Goal: Find specific page/section

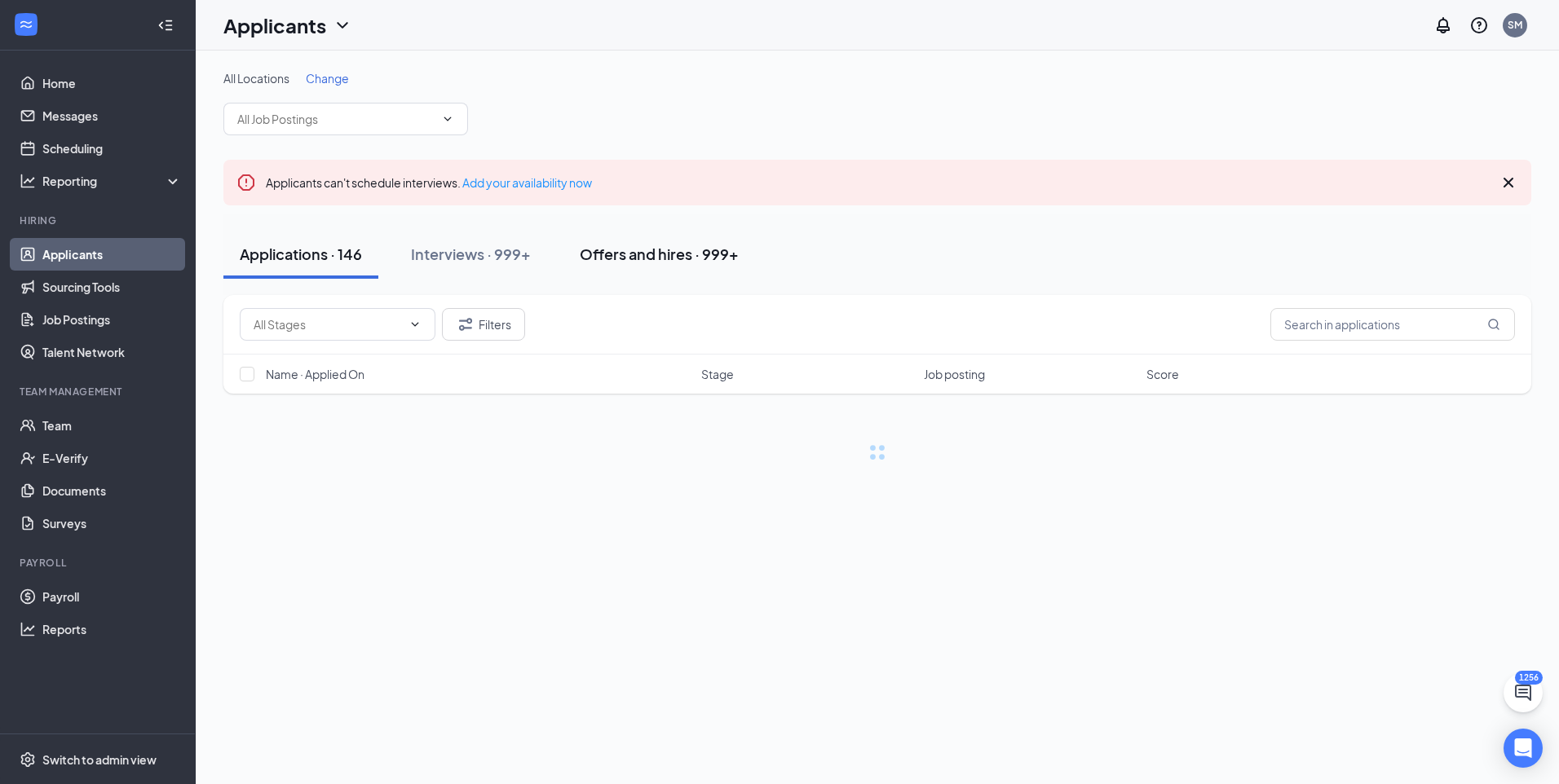
click at [708, 260] on div "Offers and hires · 999+" at bounding box center [659, 254] width 159 height 20
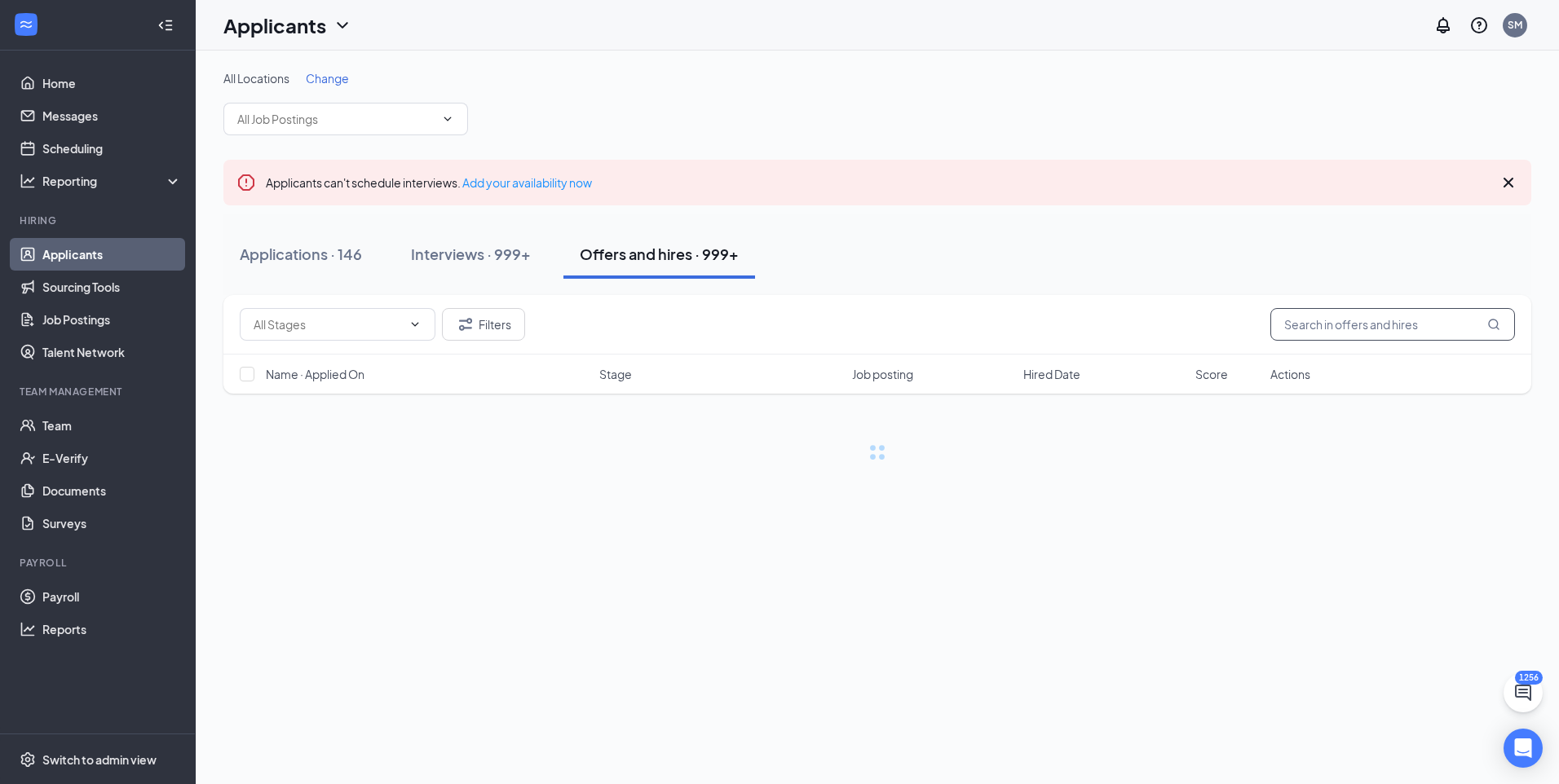
click at [1319, 331] on input "text" at bounding box center [1393, 325] width 245 height 33
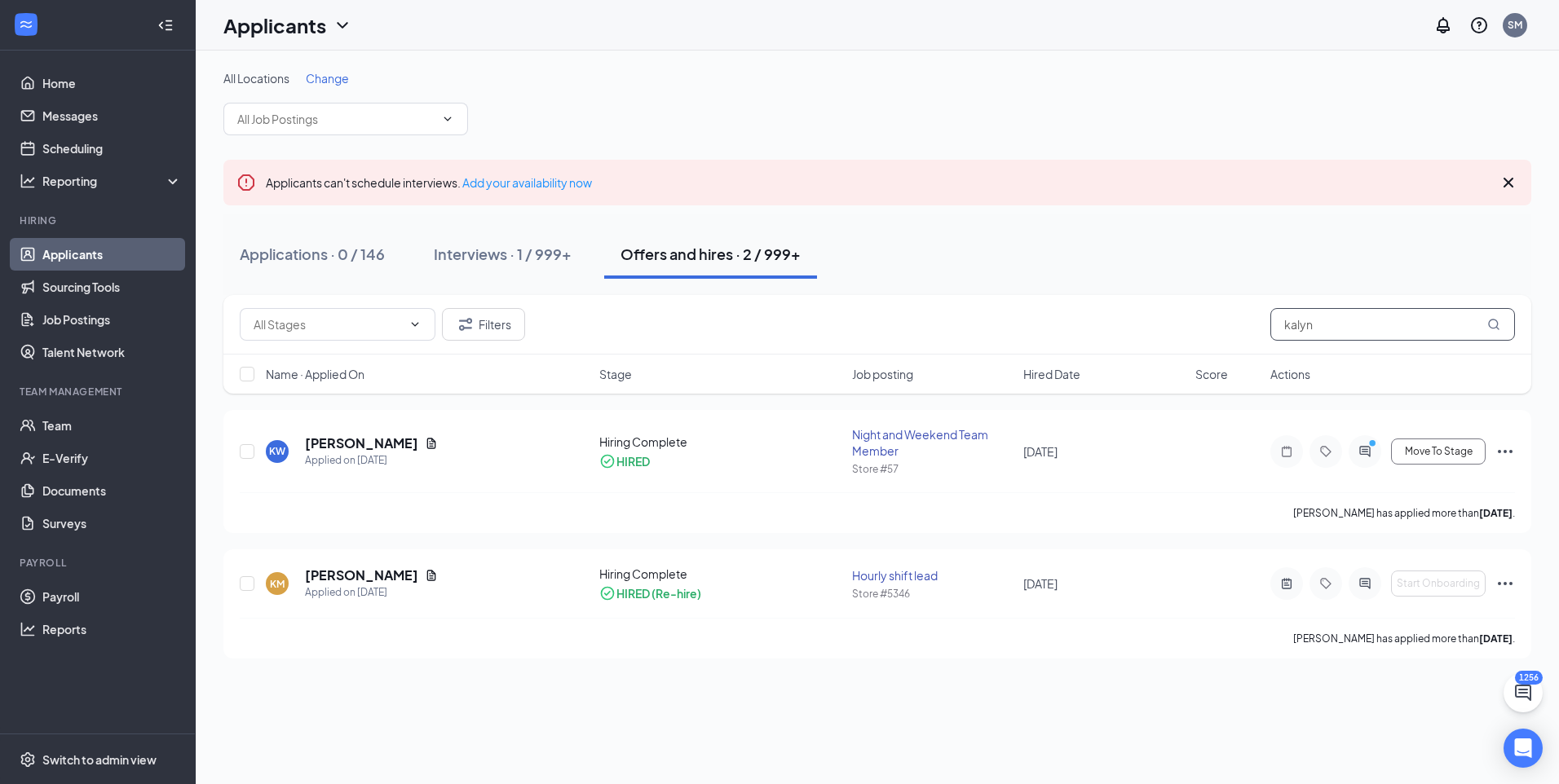
type input "kalyn"
click at [368, 445] on h5 "[PERSON_NAME]" at bounding box center [361, 444] width 113 height 18
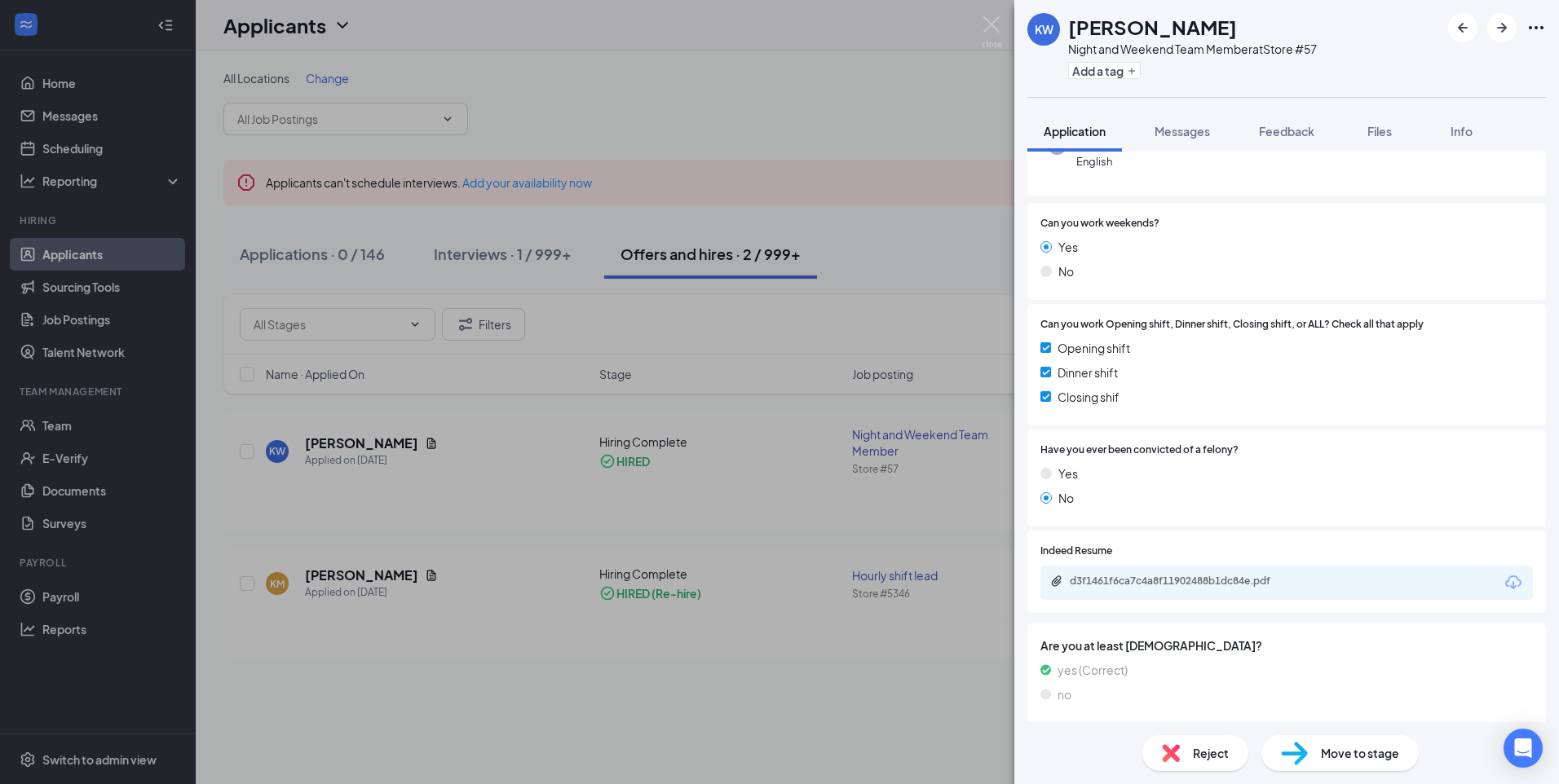
scroll to position [239, 0]
click at [900, 505] on div "KW [PERSON_NAME] Night and Weekend Team Member at Store #57 Add a tag Applicati…" at bounding box center [780, 392] width 1559 height 784
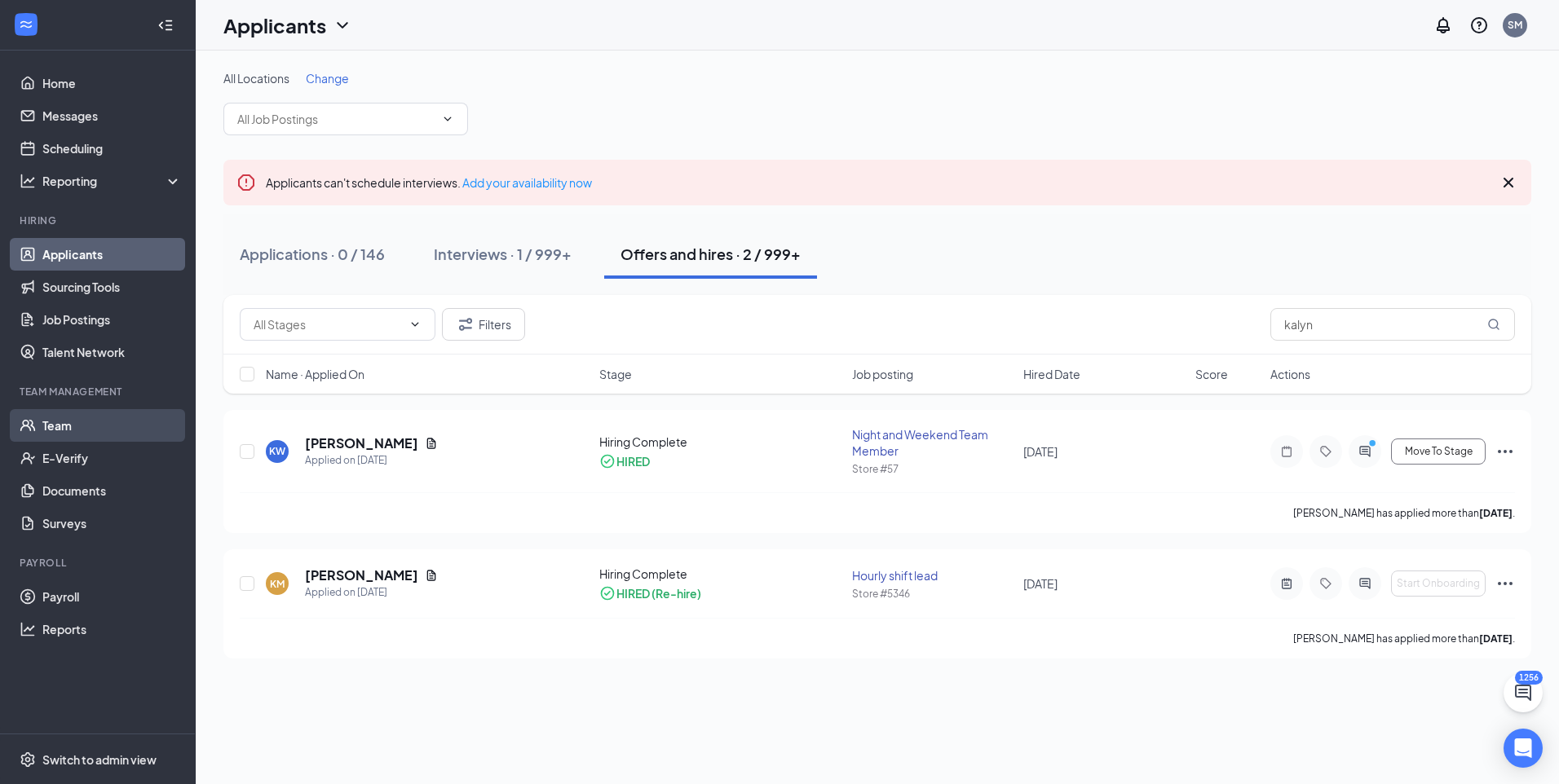
click at [100, 428] on link "Team" at bounding box center [113, 426] width 140 height 33
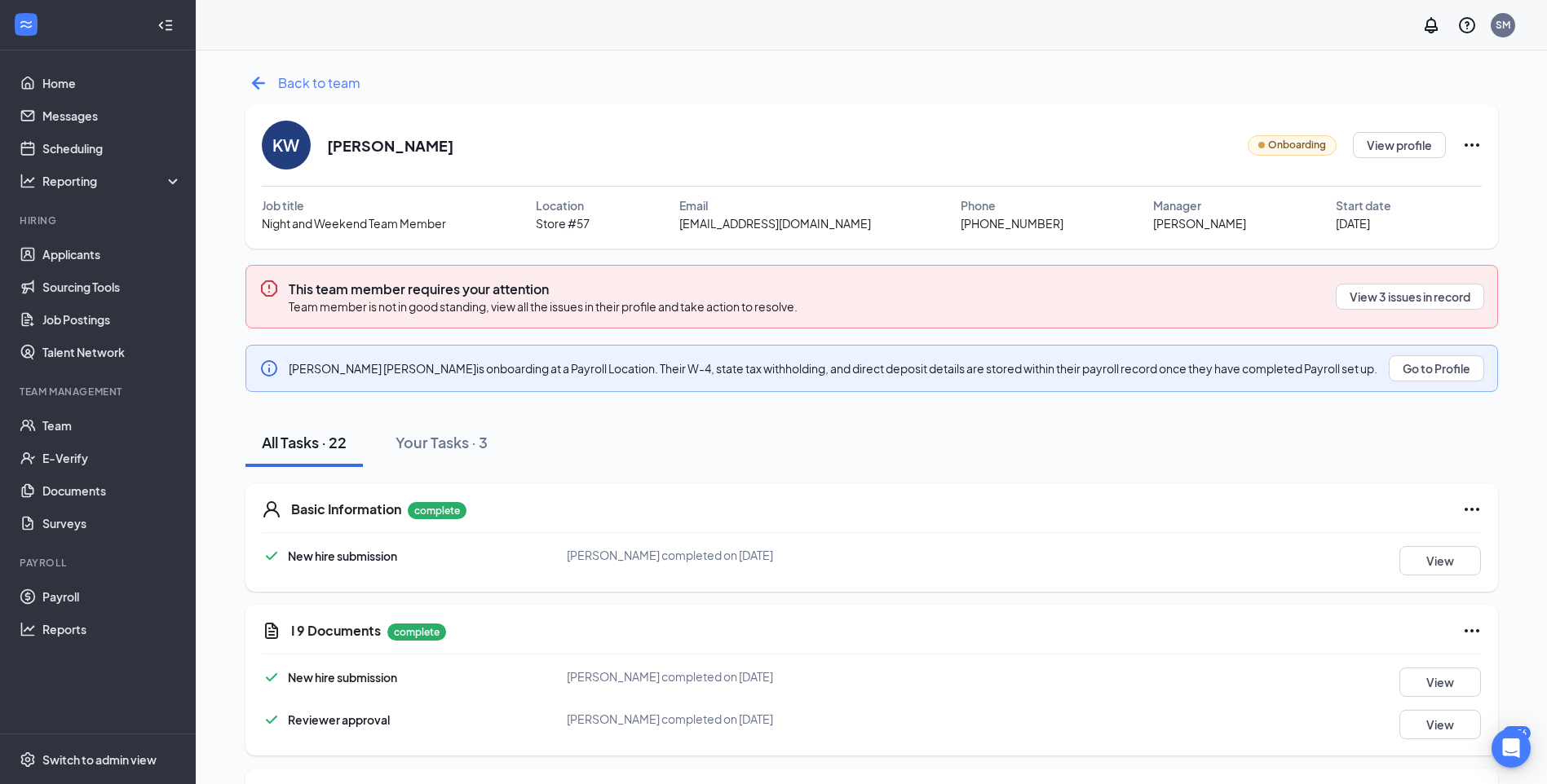
click at [319, 80] on span "Back to team" at bounding box center [319, 83] width 83 height 20
